Goal: Communication & Community: Answer question/provide support

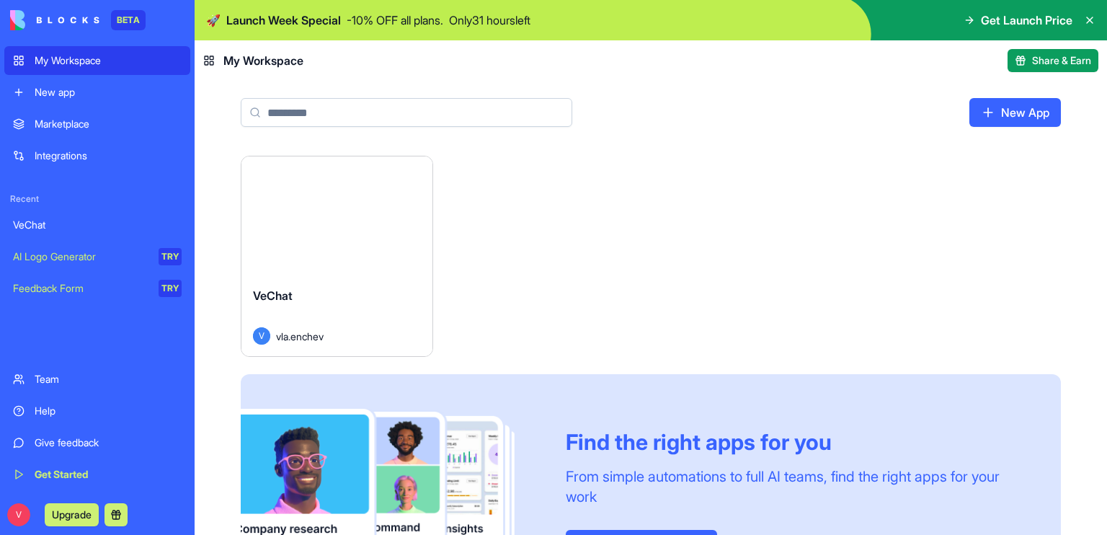
click at [300, 339] on span "vla.enchev" at bounding box center [300, 336] width 48 height 15
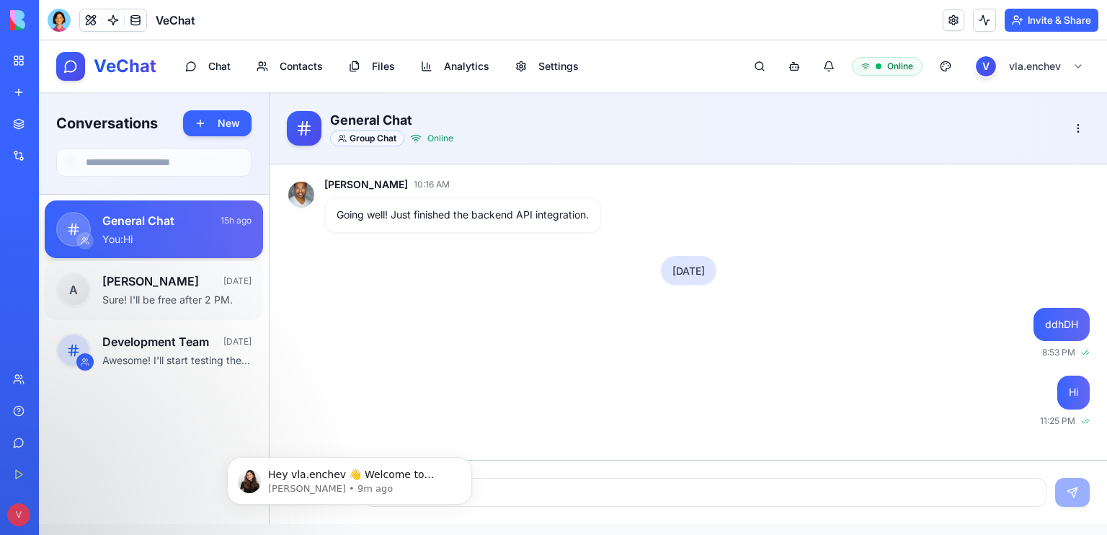
click at [135, 299] on p "Sure! I'll be free after 2 PM." at bounding box center [167, 300] width 130 height 14
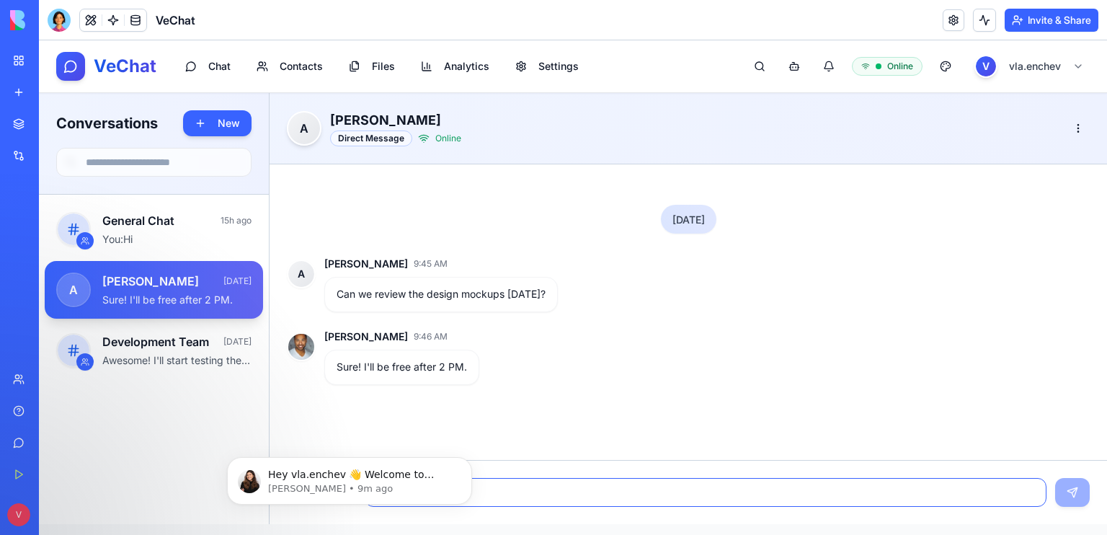
click at [799, 479] on input at bounding box center [706, 492] width 682 height 29
type input "**"
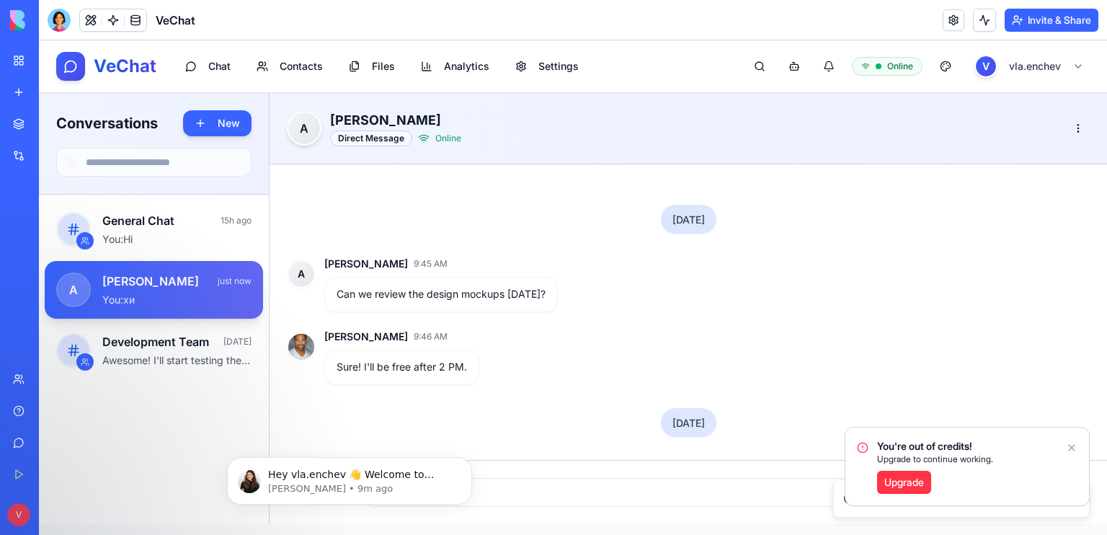
scroll to position [84, 0]
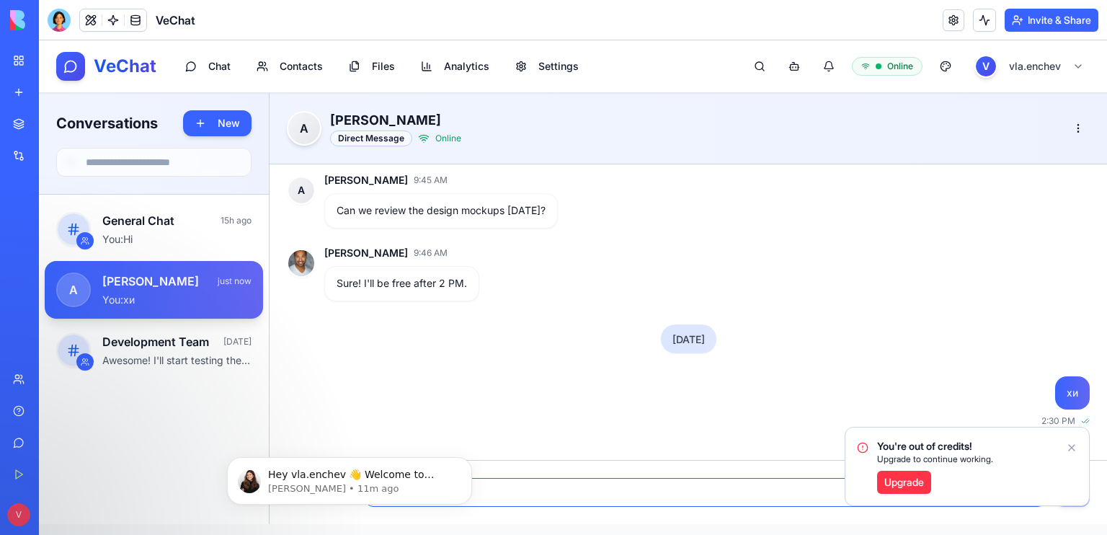
click at [799, 479] on input at bounding box center [706, 492] width 682 height 29
